Goal: Find specific page/section: Find specific page/section

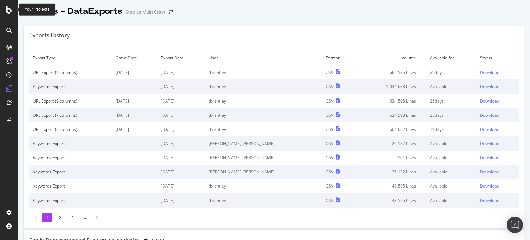
click at [8, 9] on icon at bounding box center [9, 10] width 6 height 8
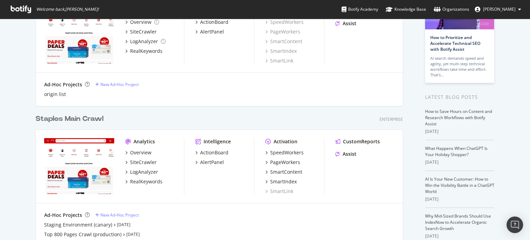
scroll to position [69, 0]
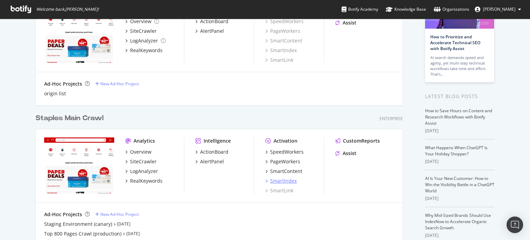
click at [280, 179] on div "SmartIndex" at bounding box center [283, 180] width 27 height 7
